Goal: Task Accomplishment & Management: Use online tool/utility

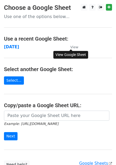
click at [76, 47] on small "View" at bounding box center [74, 47] width 8 height 4
click at [75, 48] on small "View" at bounding box center [74, 47] width 8 height 4
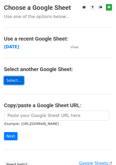
click at [14, 81] on link "Select..." at bounding box center [14, 81] width 20 height 8
click at [15, 79] on link "Select..." at bounding box center [14, 81] width 20 height 8
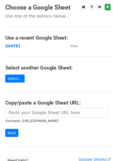
scroll to position [45, 0]
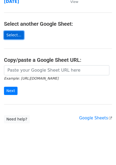
click at [10, 37] on link "Select..." at bounding box center [14, 35] width 20 height 8
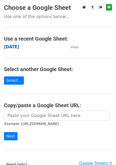
click at [19, 47] on strong "September 17" at bounding box center [11, 47] width 15 height 5
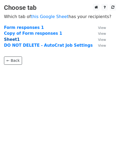
click at [14, 38] on strong "Sheet1" at bounding box center [12, 39] width 16 height 5
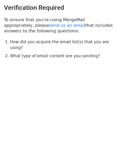
click at [102, 107] on html "Verification Required To ensure that you're using MergeMail appropriately, plea…" at bounding box center [60, 82] width 120 height 165
